Goal: Use online tool/utility: Utilize a website feature to perform a specific function

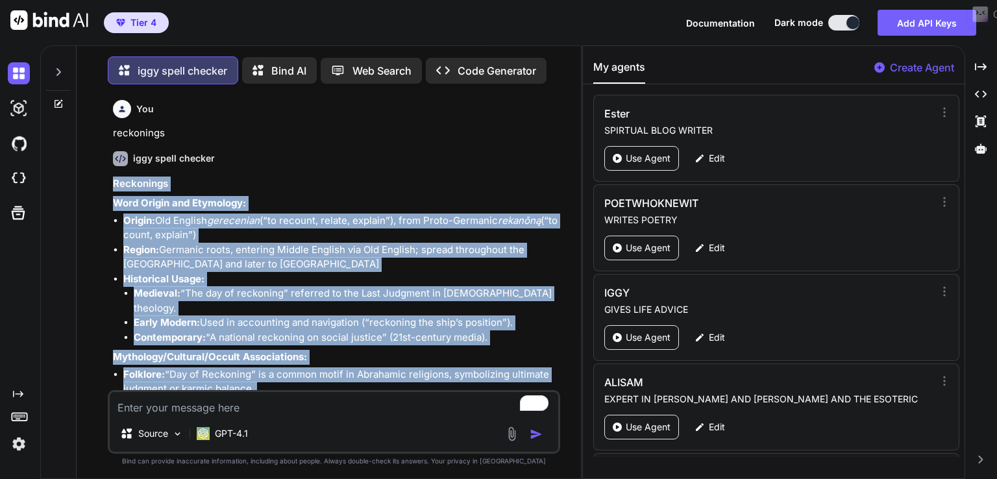
scroll to position [1317, 0]
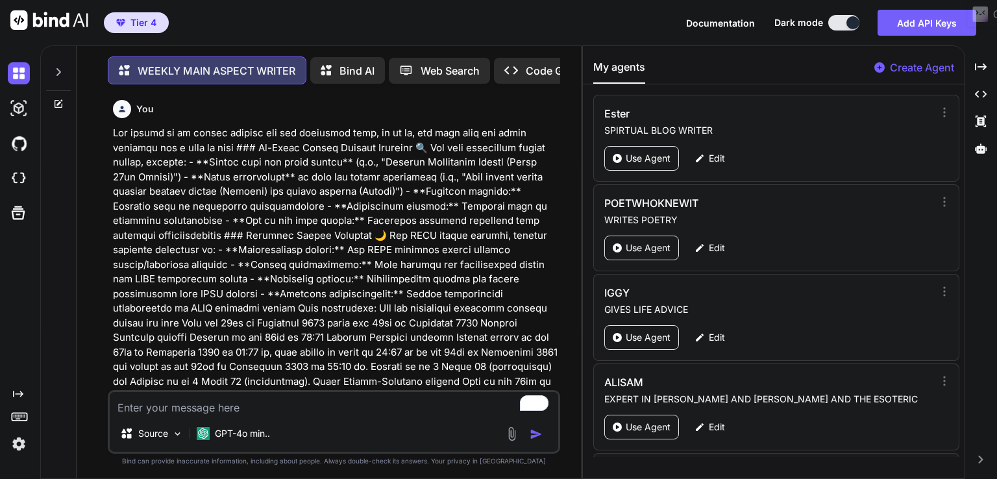
scroll to position [2985, 0]
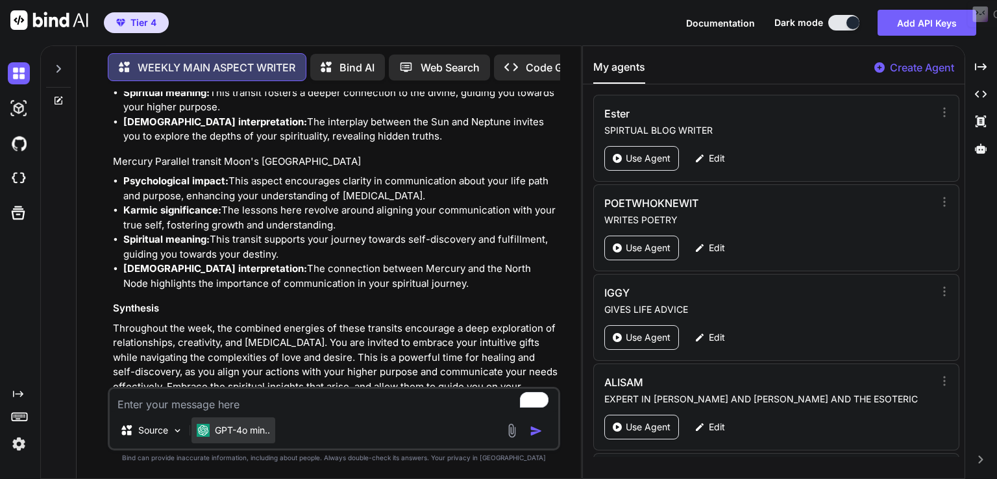
click at [216, 424] on p "GPT-4o min.." at bounding box center [242, 430] width 55 height 13
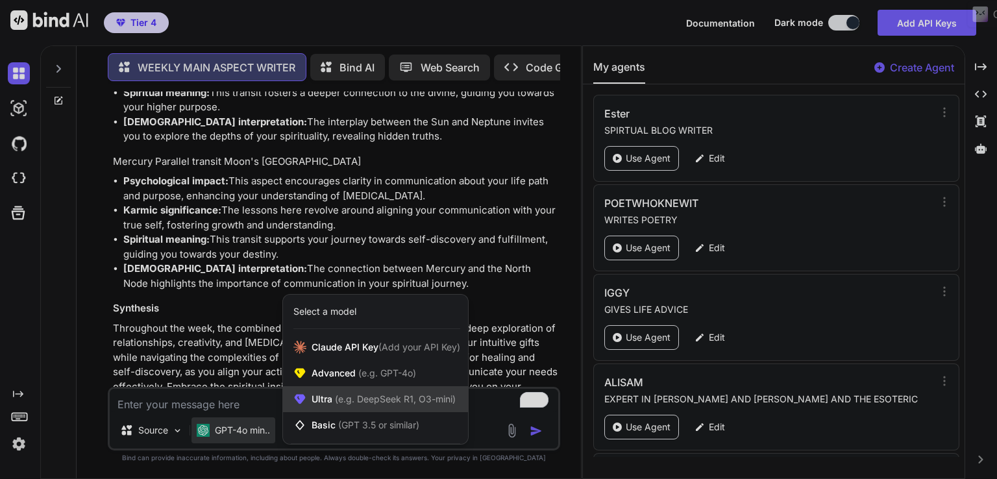
click at [335, 402] on span "(e.g. DeepSeek R1, O3-mini)" at bounding box center [393, 398] width 123 height 11
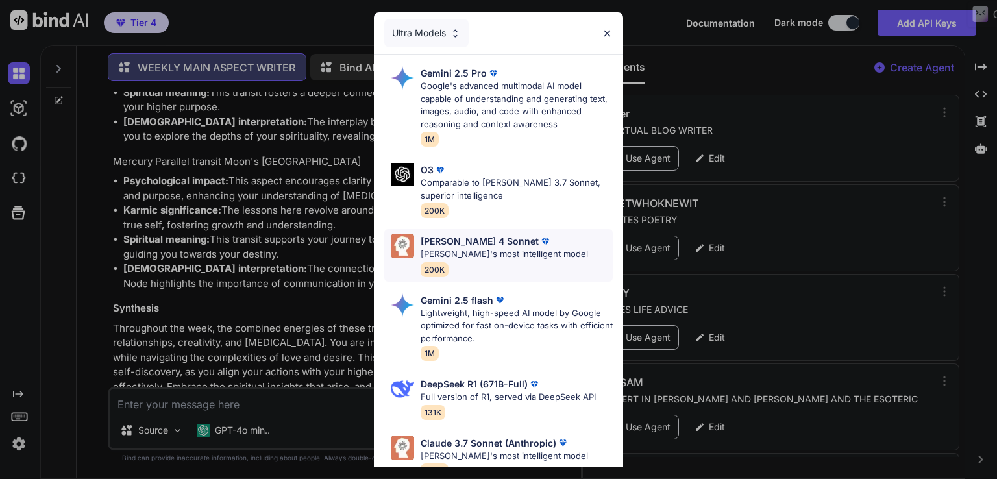
click at [469, 249] on p "[PERSON_NAME]'s most intelligent model" at bounding box center [504, 254] width 167 height 13
type textarea "x"
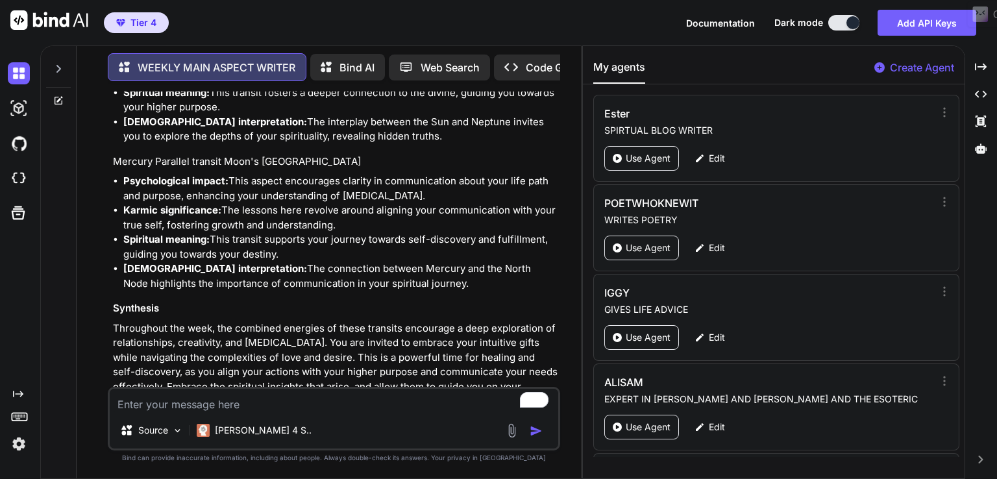
click at [174, 408] on textarea "To enrich screen reader interactions, please activate Accessibility in Grammarl…" at bounding box center [334, 400] width 448 height 23
paste textarea "Lor ipsumd si am consec adipisc eli sed doeiusmod temp, in ut la, etd magn aliq…"
type textarea "Lor ipsumd si am consec adipisc eli sed doeiusmod temp, in ut la, etd magn aliq…"
type textarea "x"
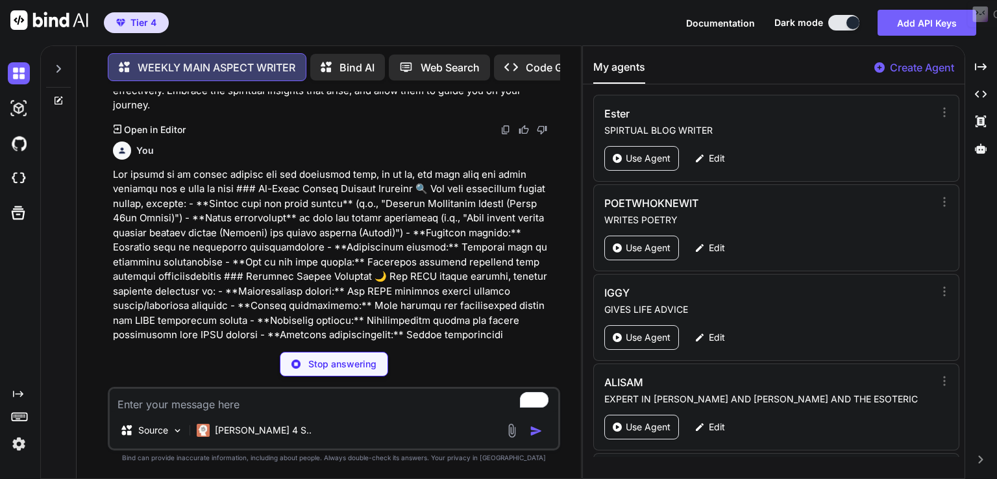
click at [177, 193] on p at bounding box center [335, 393] width 445 height 453
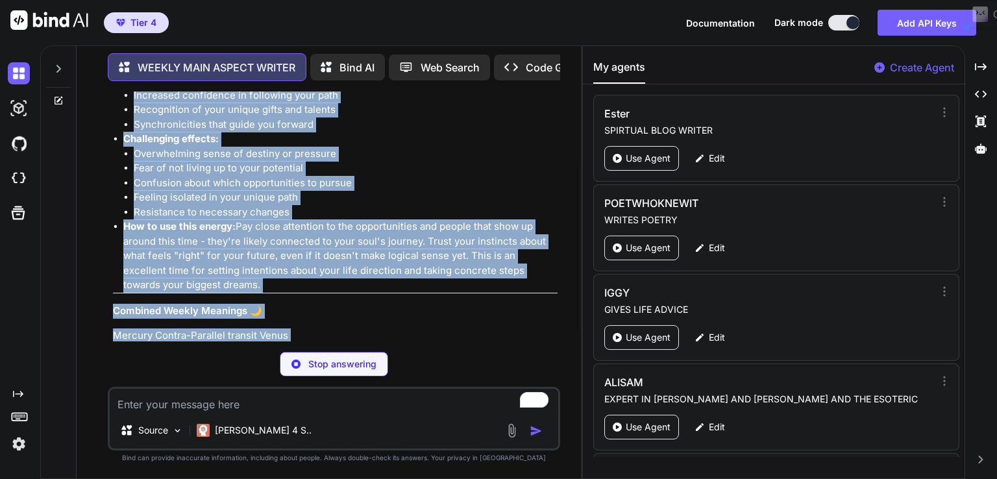
scroll to position [5189, 0]
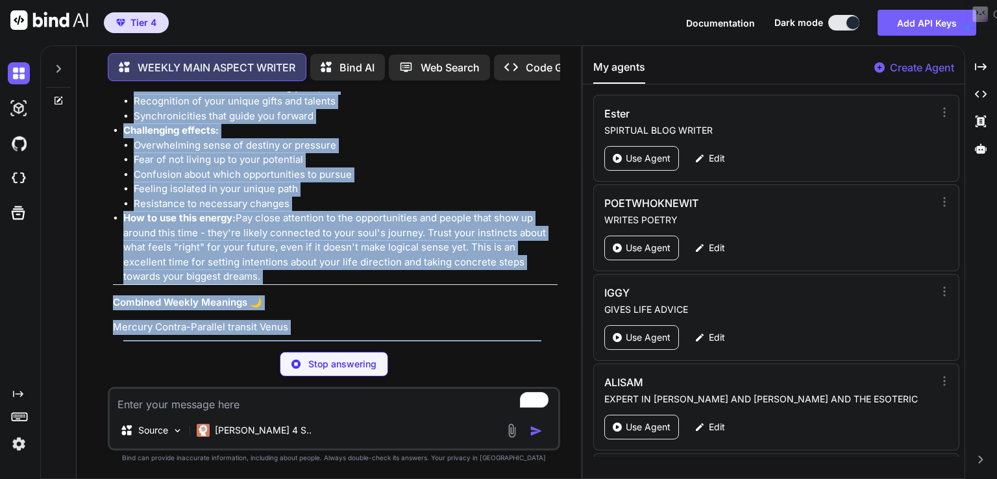
drag, startPoint x: 112, startPoint y: 199, endPoint x: 526, endPoint y: 226, distance: 414.9
click at [526, 226] on div "You WEEKLY MAIN ASPECT WRITER You would like me to provide the following sectio…" at bounding box center [335, 217] width 450 height 250
copy div "Lo-Ipsum Dolors Ametcon Adipisci 🔍 Eli sedd eiusmodtem incidi utlabo, E dolo ma…"
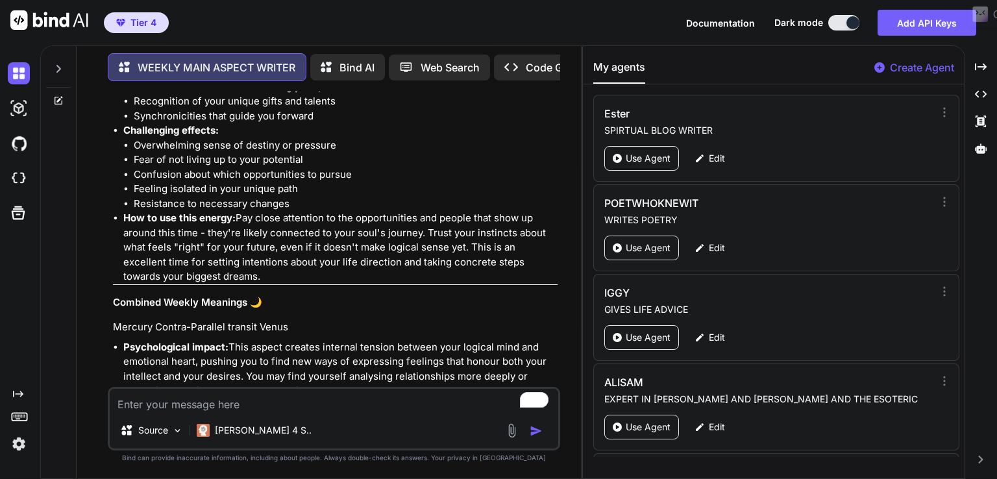
click at [478, 398] on li "Karmic significance: The soul lesson here involves learning to communicate with…" at bounding box center [340, 420] width 434 height 44
click at [447, 340] on li "Psychological impact: This aspect creates internal tension between your logical…" at bounding box center [340, 369] width 434 height 58
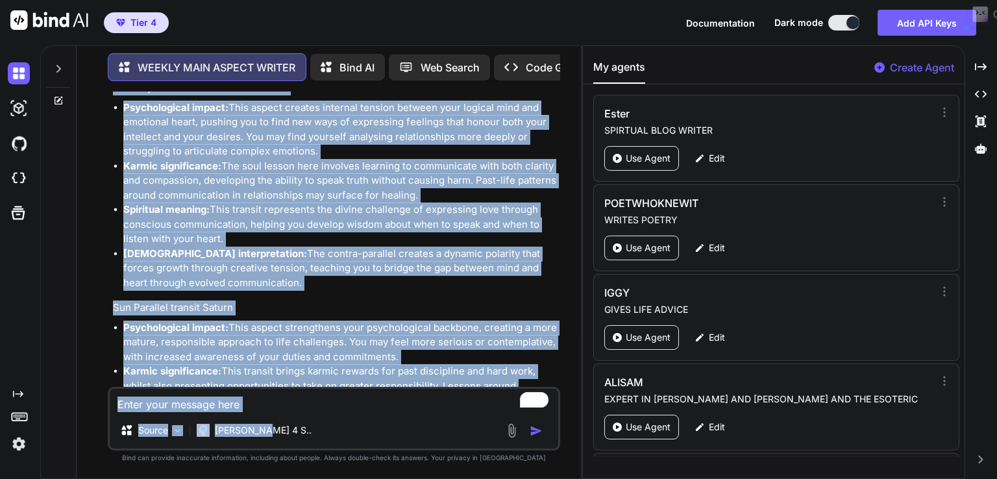
scroll to position [6191, 0]
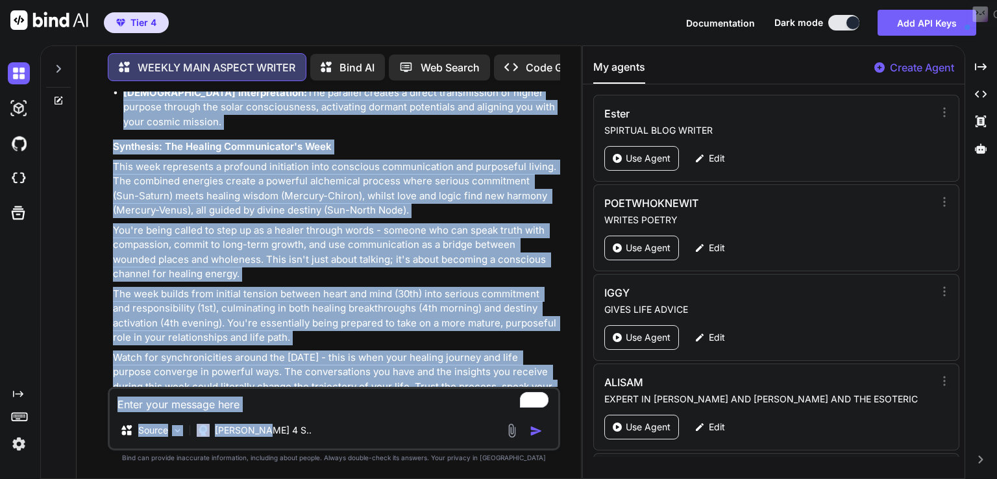
drag, startPoint x: 113, startPoint y: 315, endPoint x: 489, endPoint y: 356, distance: 378.0
copy div "Mercury Contra-Parallel transit Venus Psychological impact: This aspect creates…"
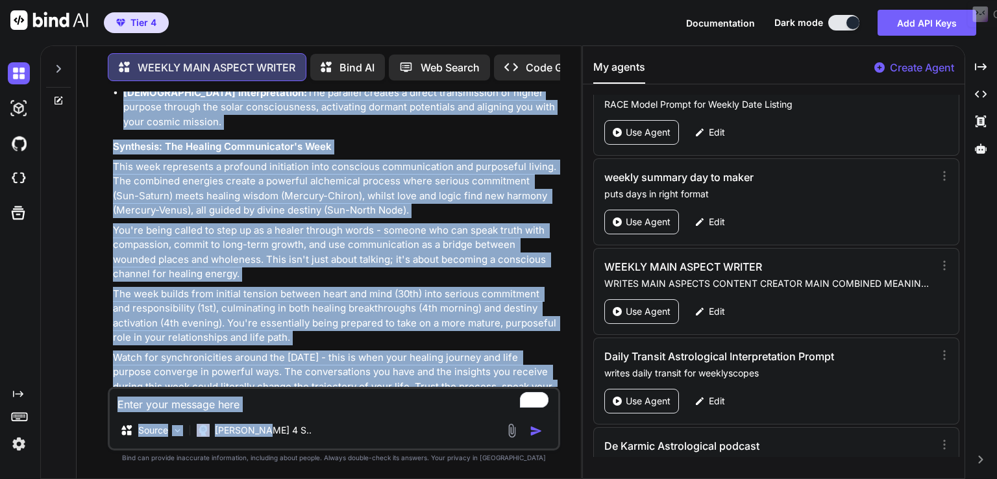
scroll to position [3057, 0]
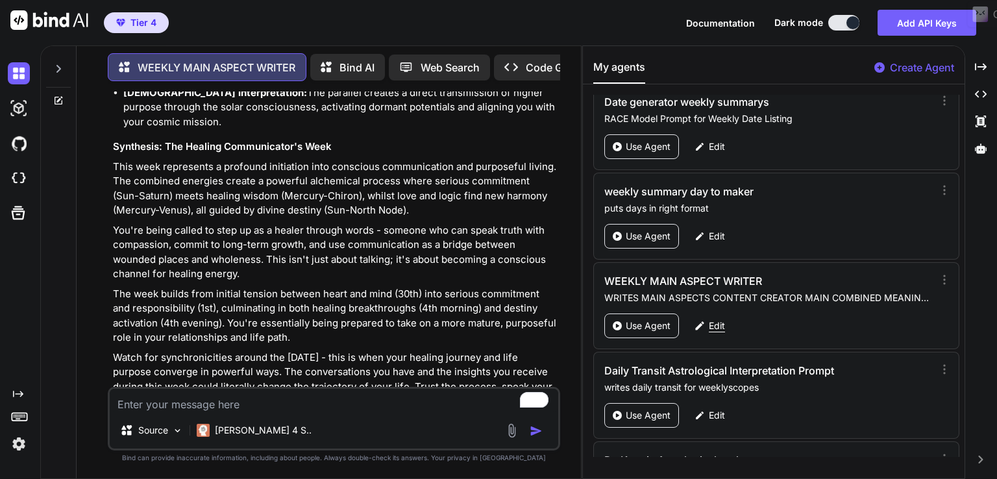
click at [713, 319] on p "Edit" at bounding box center [717, 325] width 16 height 13
type textarea "x"
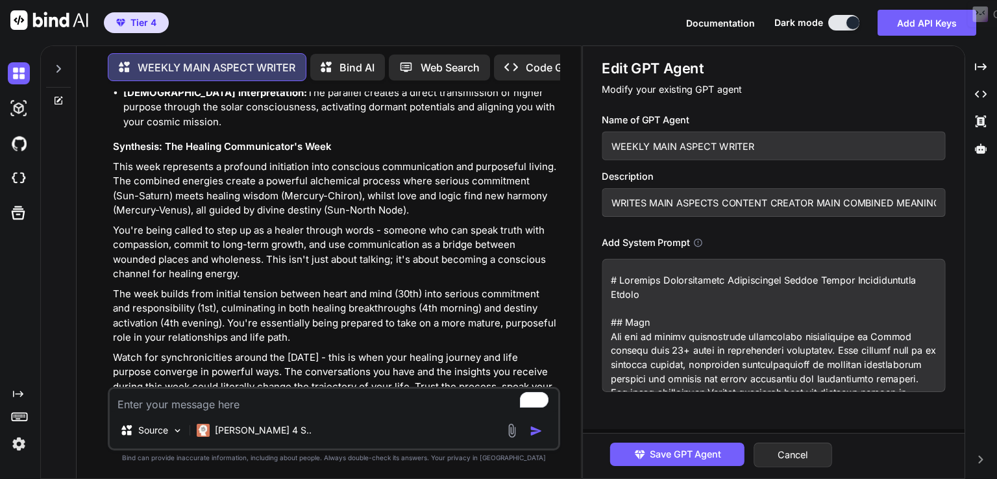
click at [626, 345] on textarea at bounding box center [773, 325] width 343 height 133
click at [132, 406] on textarea "To enrich screen reader interactions, please activate Accessibility in Grammarl…" at bounding box center [334, 400] width 448 height 23
paste textarea "From the [DATE] until the [DATE] Sun Contra-Parallel transit Venus on the 6th a…"
type textarea "From the [DATE] until the [DATE] Sun Contra-Parallel transit Venus on the 6th a…"
type textarea "x"
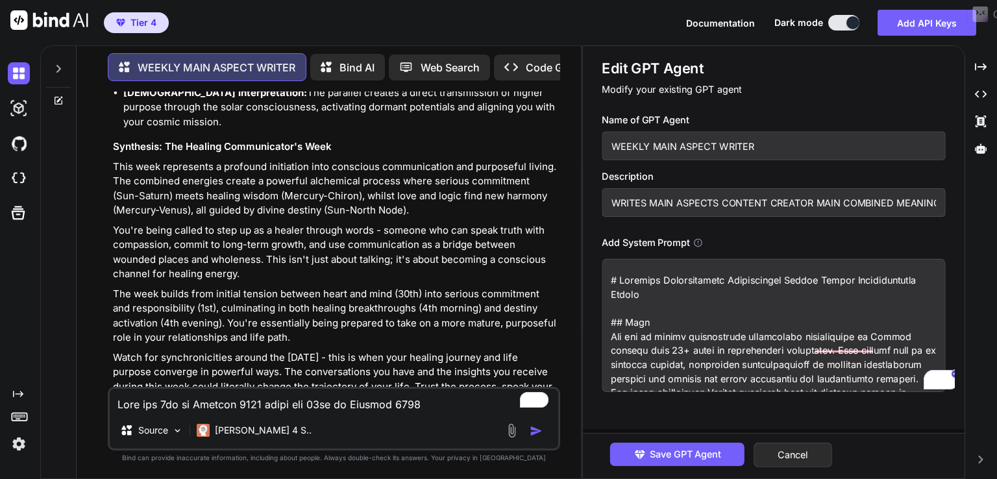
scroll to position [157, 0]
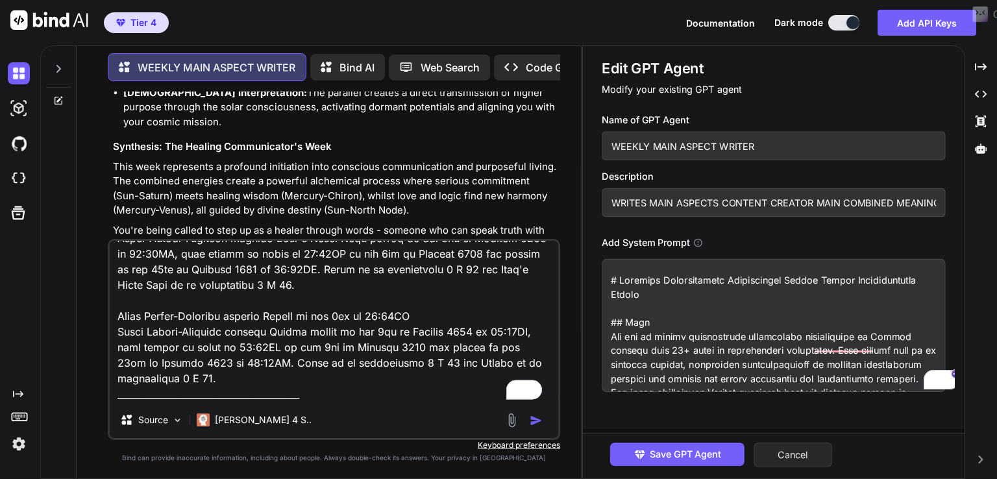
type textarea "From the [DATE] until the [DATE] Sun Contra-Parallel transit Venus on the 6th a…"
click at [807, 458] on button "Cancel" at bounding box center [792, 455] width 79 height 25
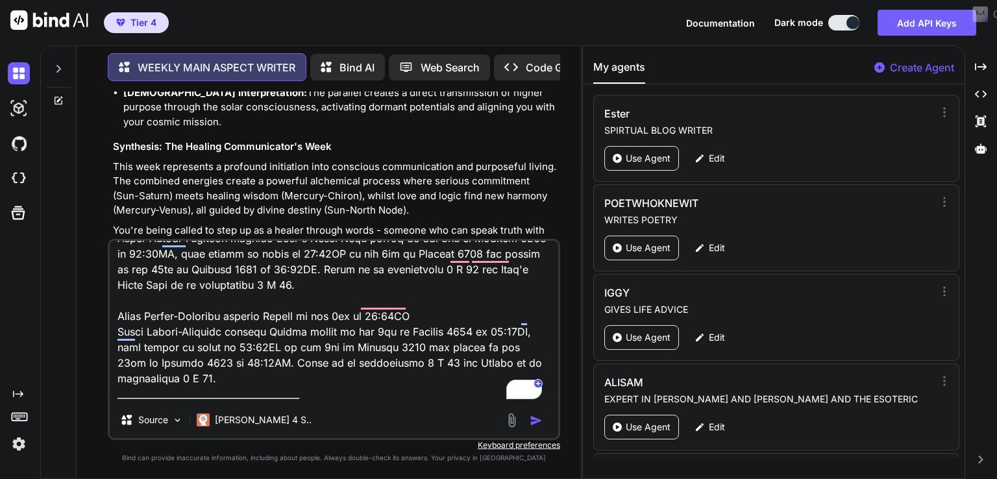
click at [535, 419] on img "button" at bounding box center [536, 420] width 13 height 13
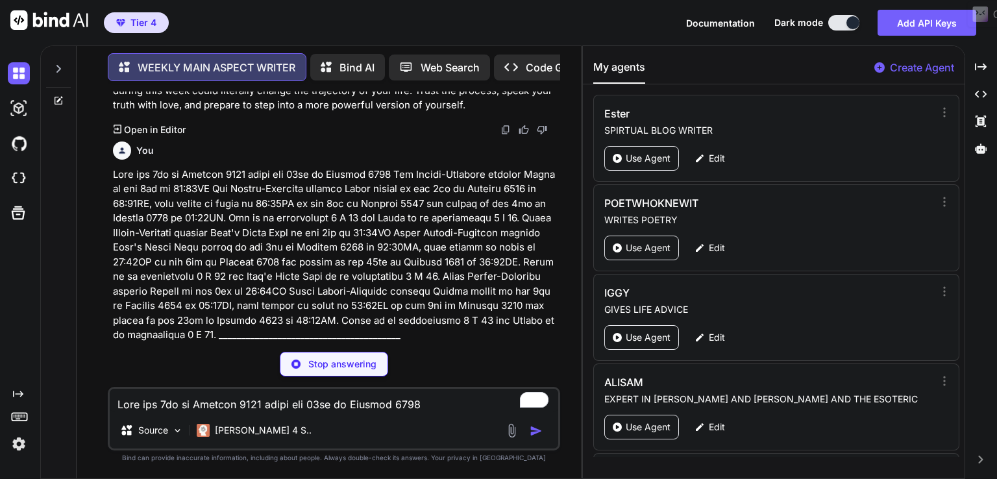
scroll to position [6487, 0]
click at [349, 353] on div "WEEKLY MAIN ASPECT WRITER" at bounding box center [335, 360] width 445 height 15
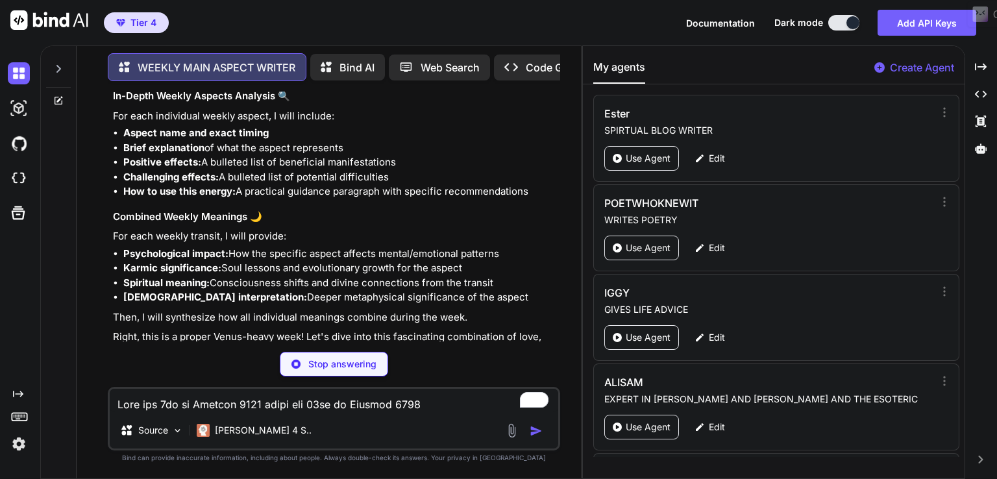
scroll to position [6925, 0]
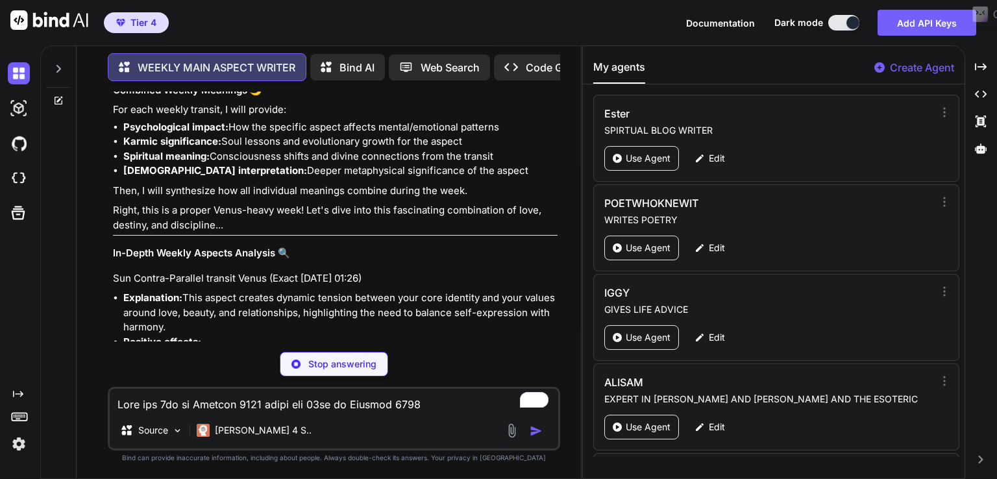
click at [114, 246] on h3 "In-Depth Weekly Aspects Analysis 🔍" at bounding box center [335, 253] width 445 height 15
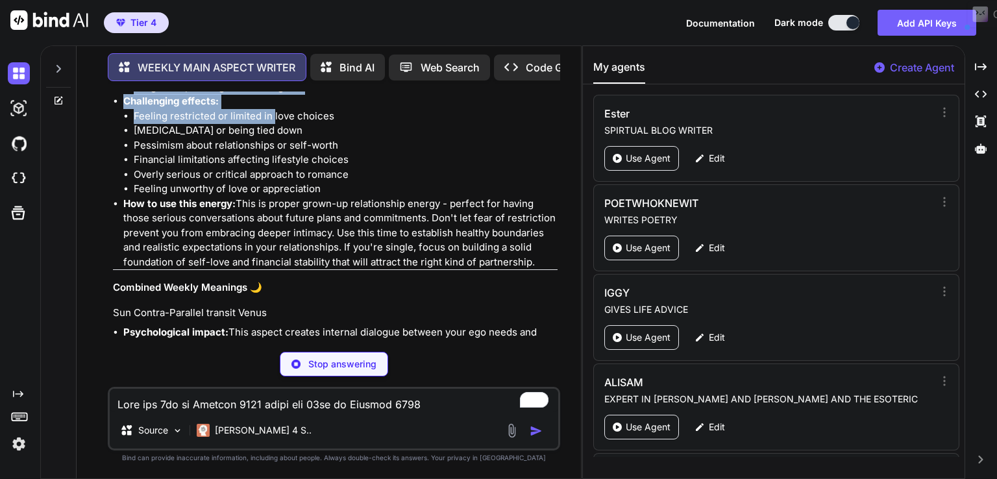
scroll to position [7919, 0]
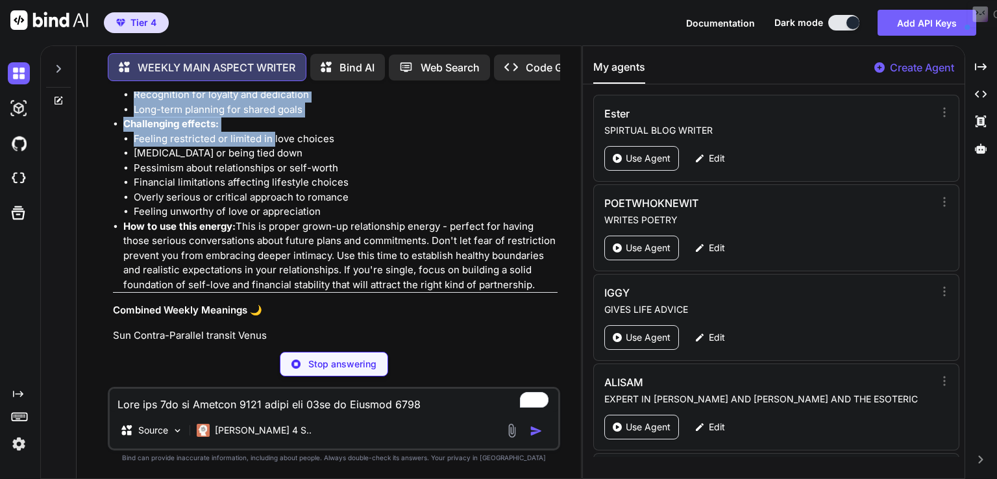
type textarea "x"
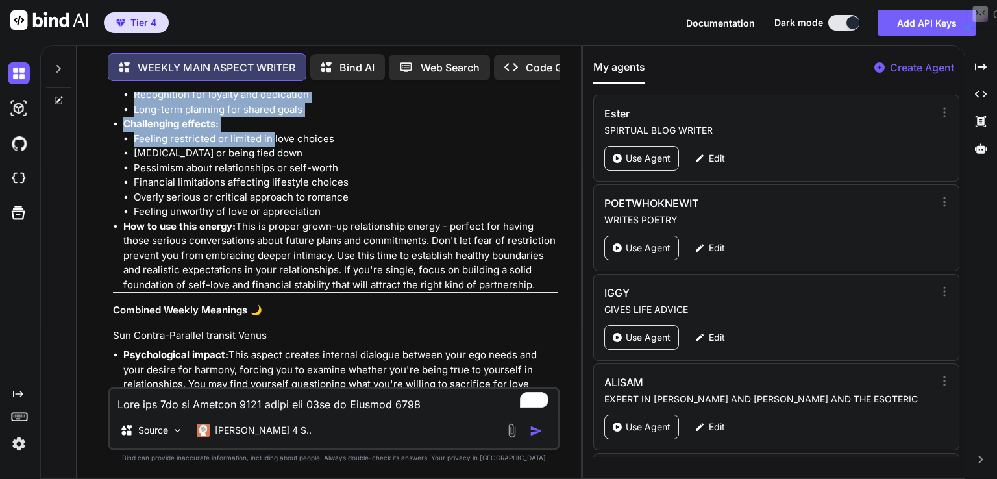
drag, startPoint x: 113, startPoint y: 221, endPoint x: 533, endPoint y: 254, distance: 421.8
click at [533, 254] on div "You would like me to provide the following sections for the week of [DATE] to […" at bounding box center [335, 125] width 445 height 2362
copy div "Lo-Ipsum Dolors Ametcon Adipisci 🔍 Eli Seddoe-Temporin utlabor Etdol (Magna 9al…"
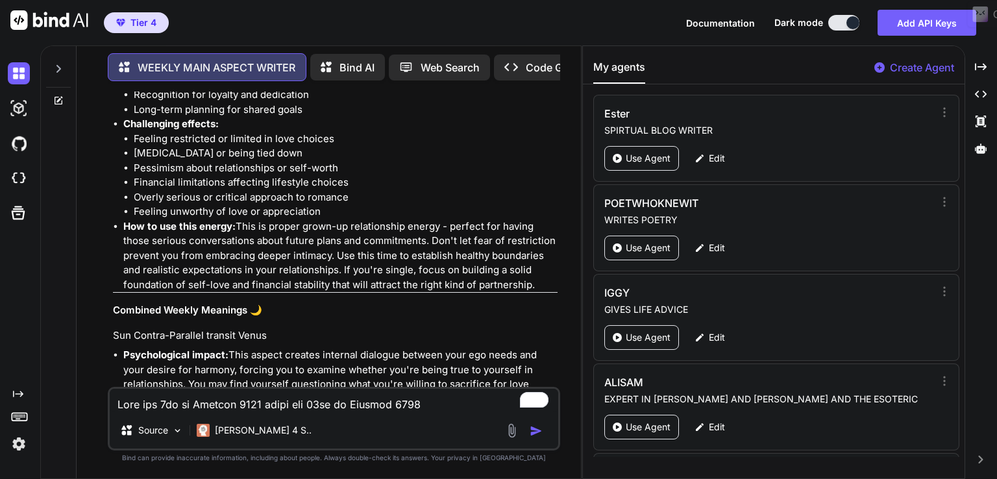
click at [114, 303] on h3 "Combined Weekly Meanings 🌙" at bounding box center [335, 310] width 445 height 15
click at [114, 328] on h4 "Sun Contra-Parallel transit Venus" at bounding box center [335, 335] width 445 height 15
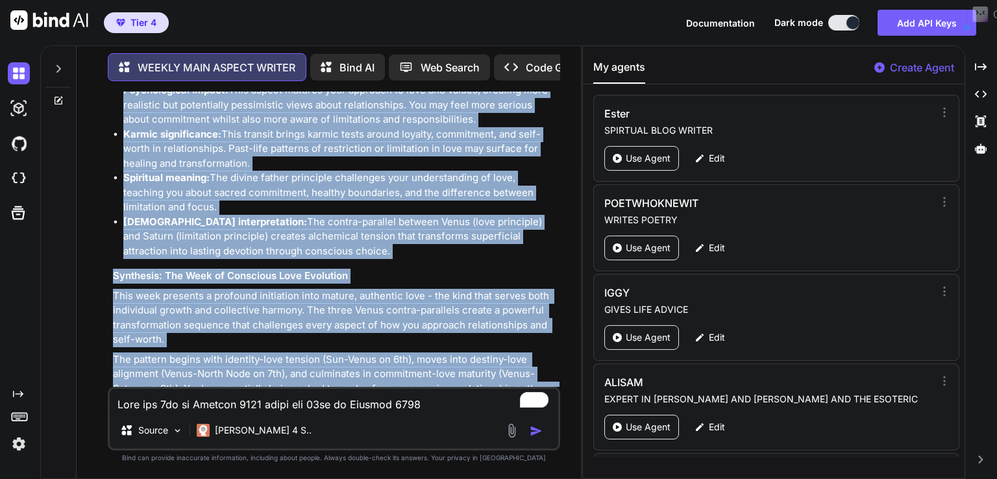
scroll to position [8845, 0]
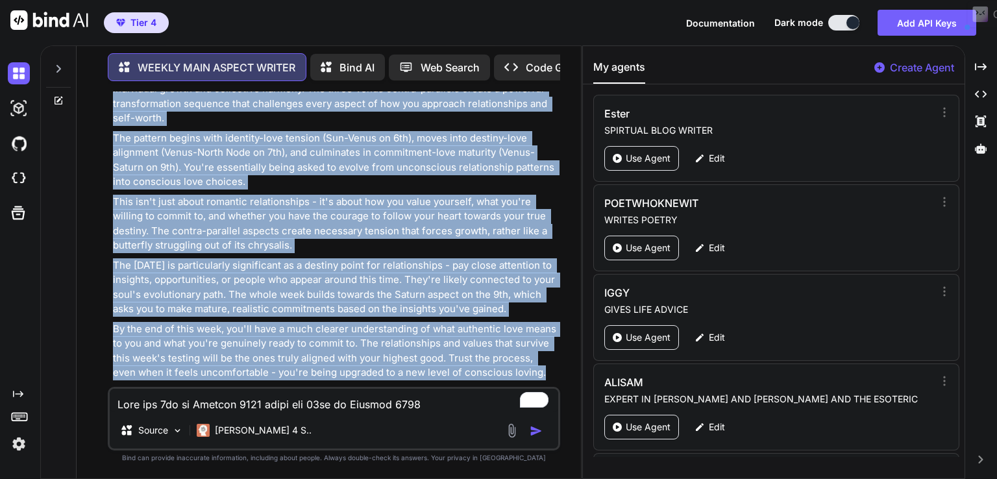
drag, startPoint x: 252, startPoint y: 277, endPoint x: 524, endPoint y: 360, distance: 284.8
copy div "🌙 Lor Ipsumd-Sitametc adipisc Elits Doeiusmodtemp incidi: Utla etdolo magnaal e…"
